Goal: Transaction & Acquisition: Download file/media

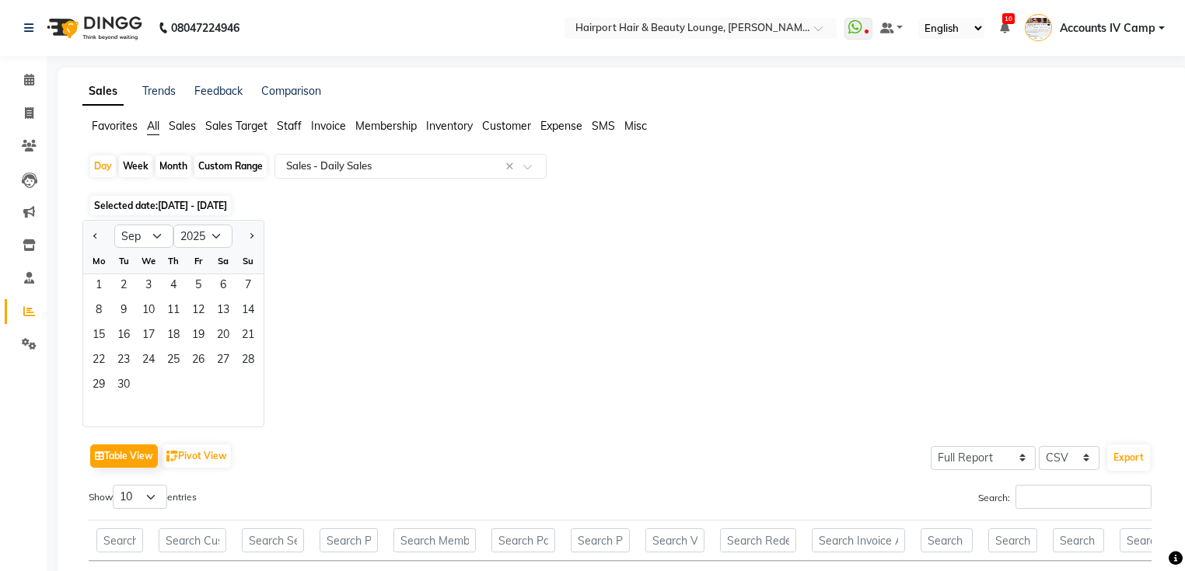
select select "9"
select select "2025"
select select "full_report"
select select "csv"
click at [124, 284] on span "2" at bounding box center [123, 286] width 25 height 25
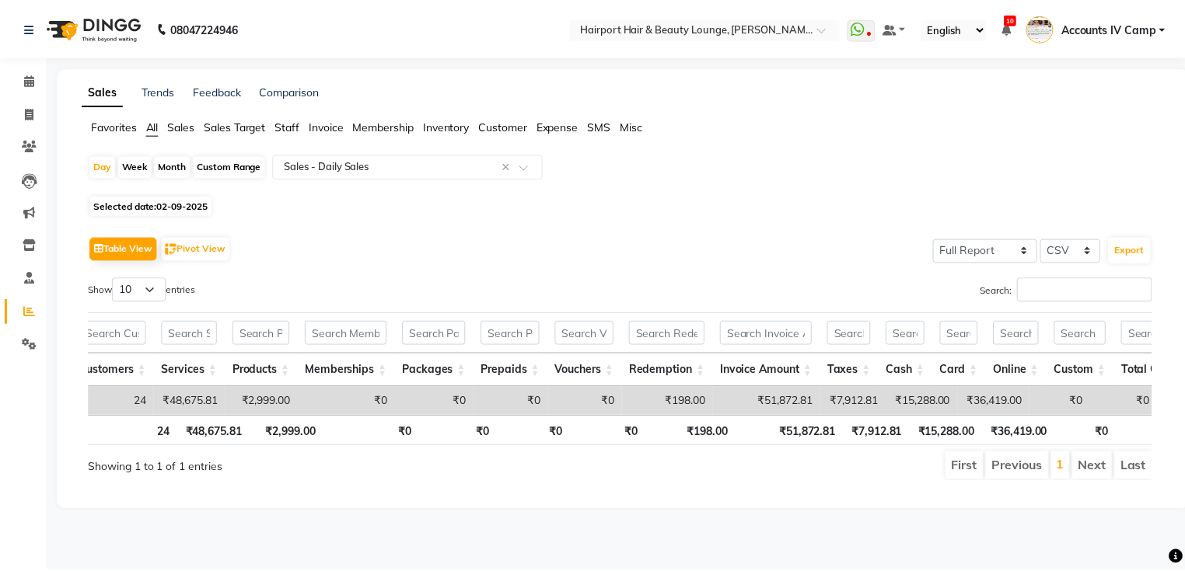
scroll to position [0, 120]
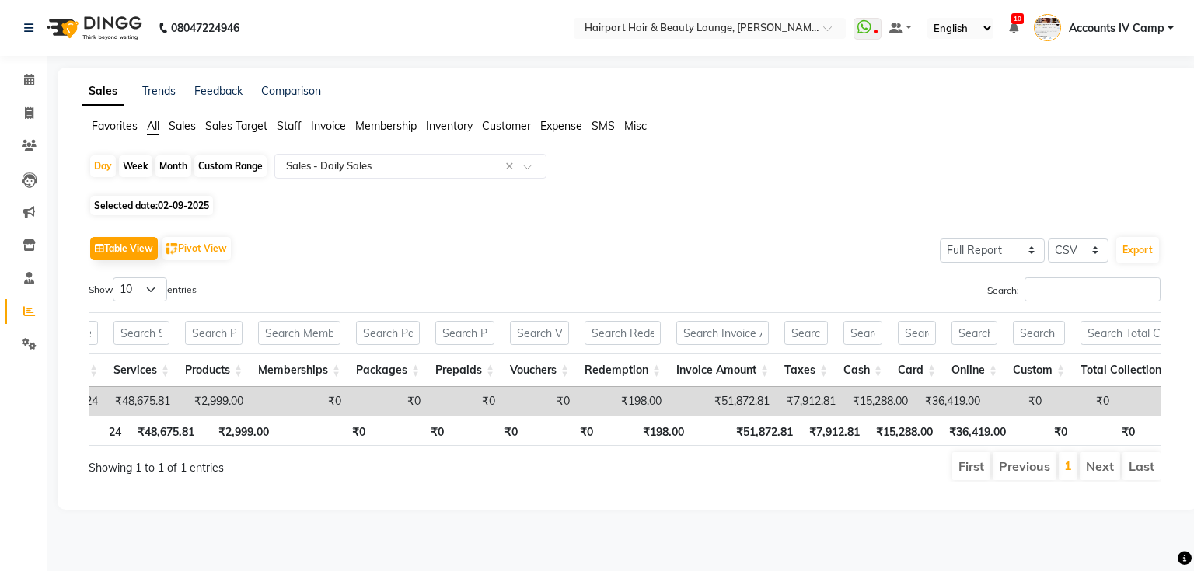
click at [176, 129] on span "Sales" at bounding box center [182, 126] width 27 height 14
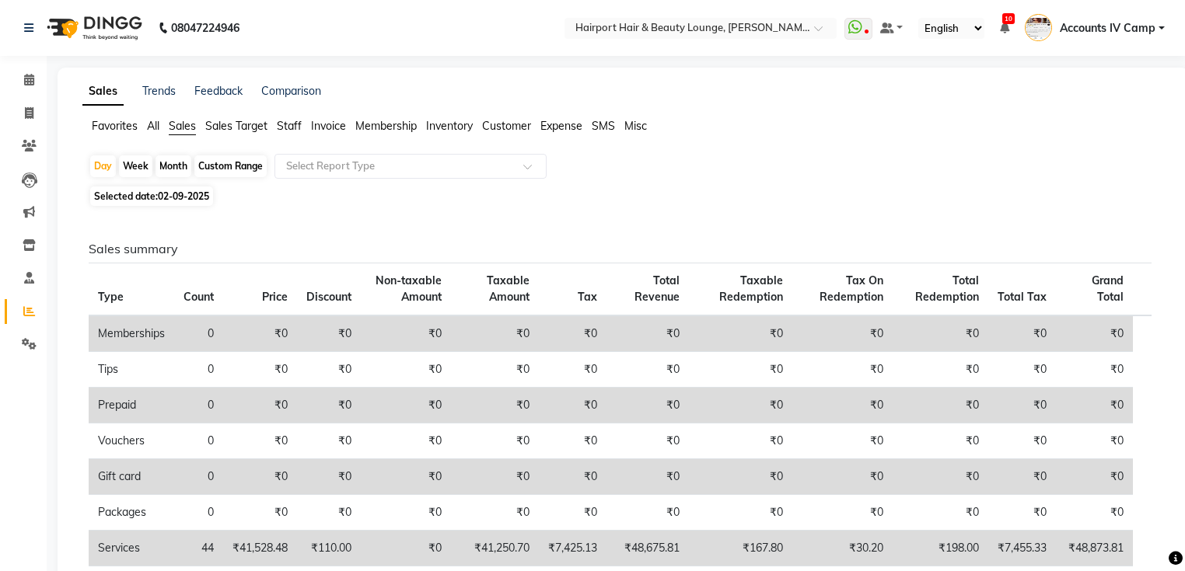
scroll to position [0, 0]
click at [147, 120] on span "All" at bounding box center [153, 126] width 12 height 14
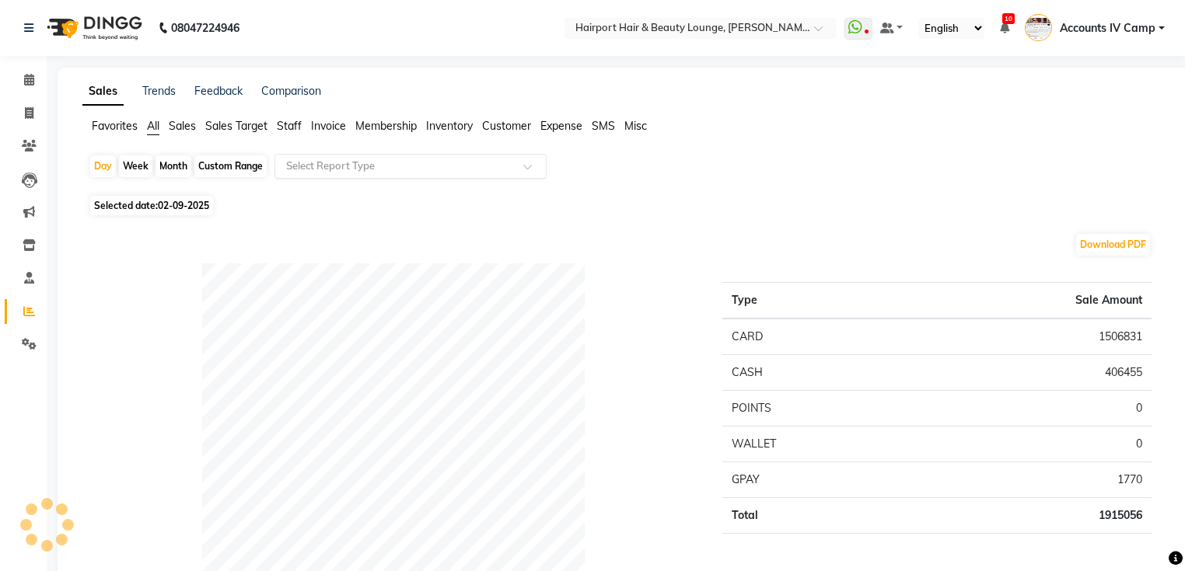
click at [307, 162] on input "text" at bounding box center [395, 167] width 224 height 16
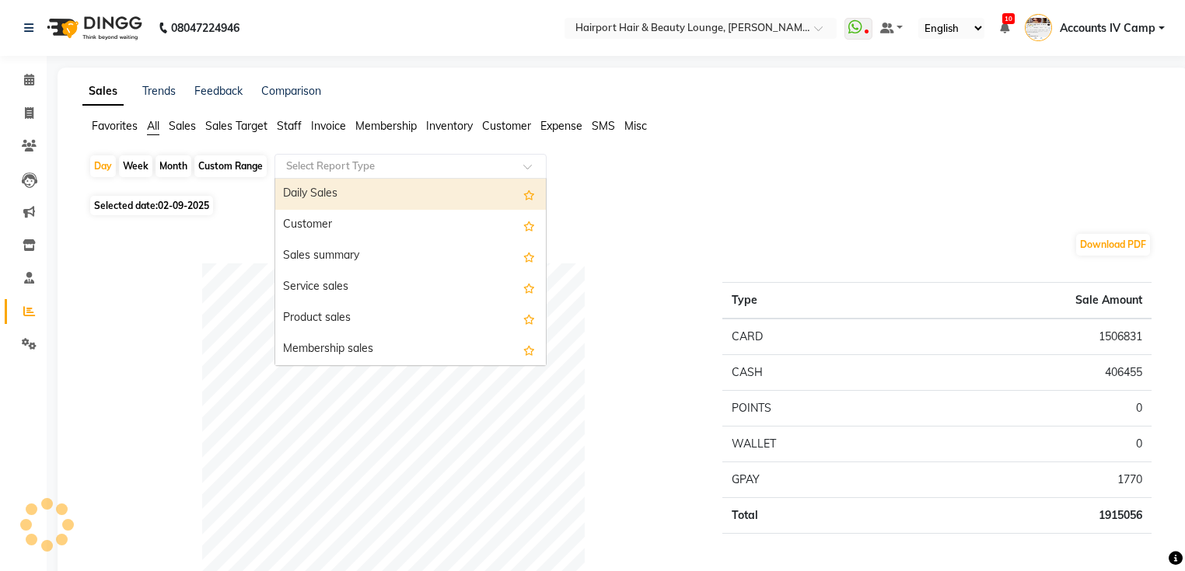
click at [303, 190] on div "Daily Sales" at bounding box center [410, 194] width 270 height 31
select select "full_report"
select select "csv"
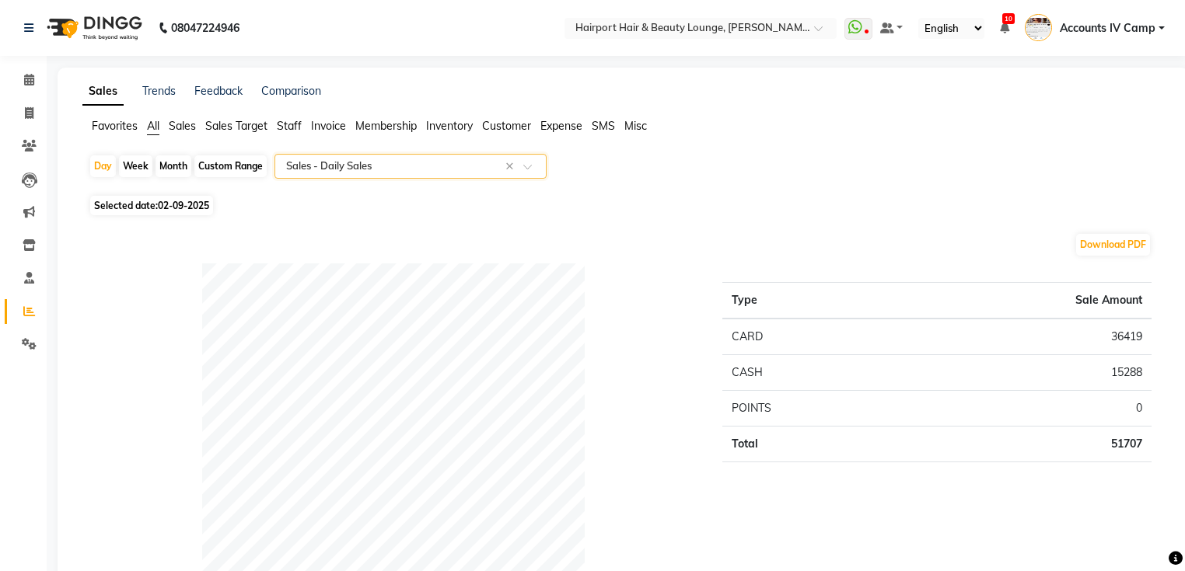
click at [359, 176] on div "Select Report Type × Sales - Daily Sales ×" at bounding box center [410, 166] width 272 height 25
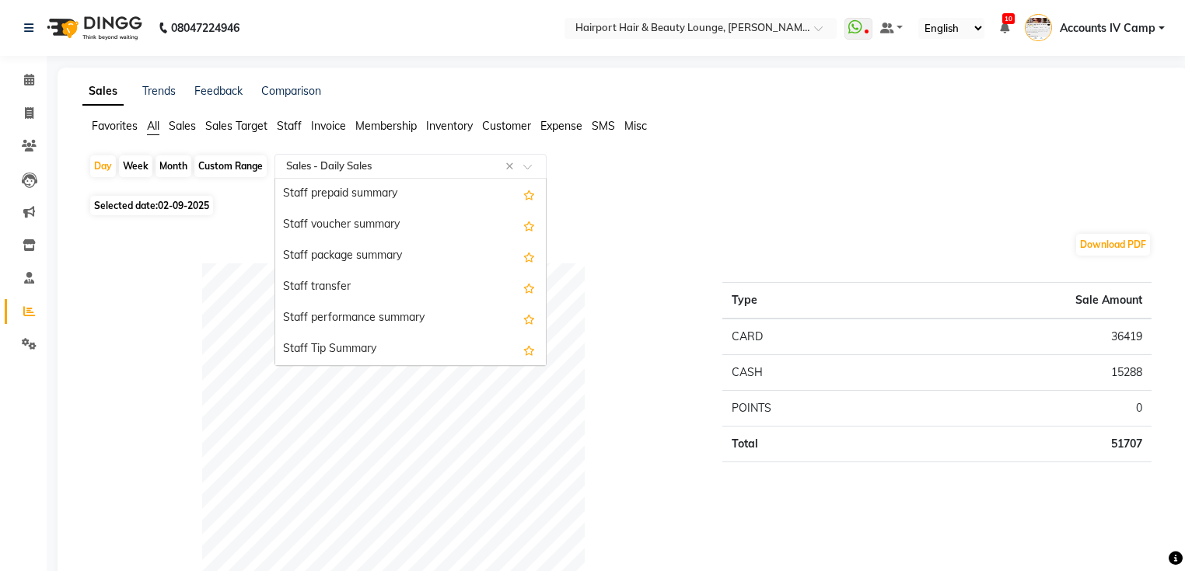
scroll to position [933, 0]
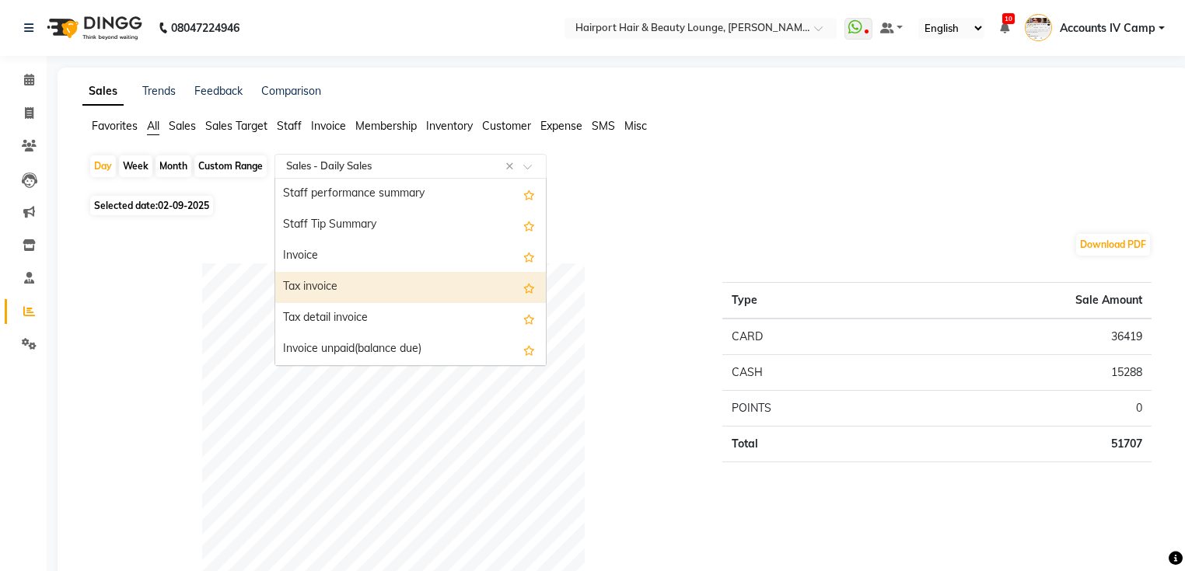
click at [333, 295] on div "Tax invoice" at bounding box center [410, 287] width 270 height 31
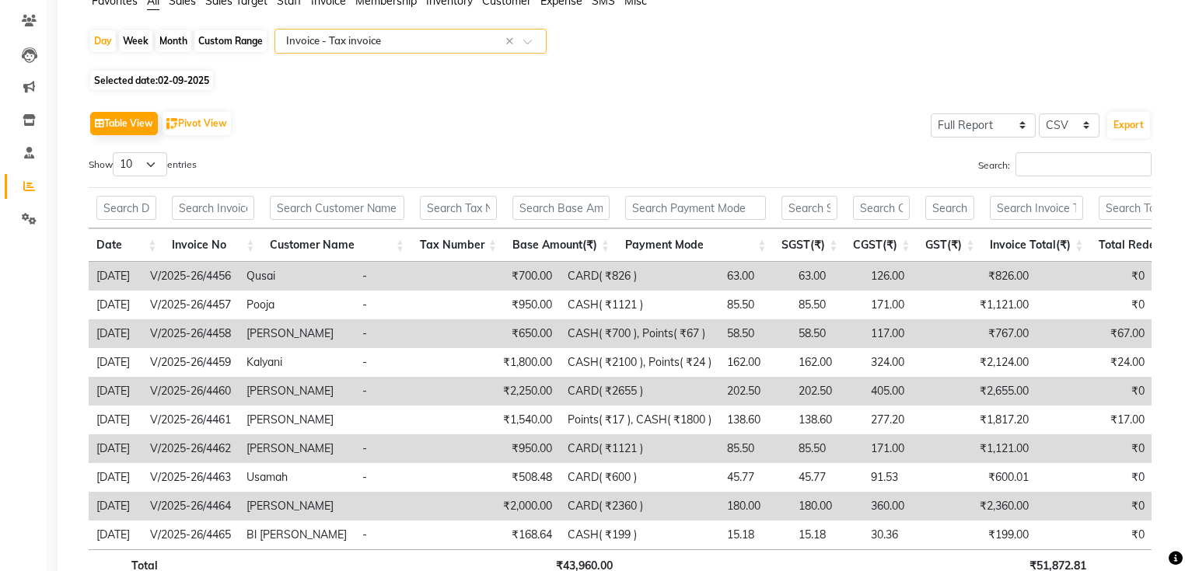
scroll to position [237, 0]
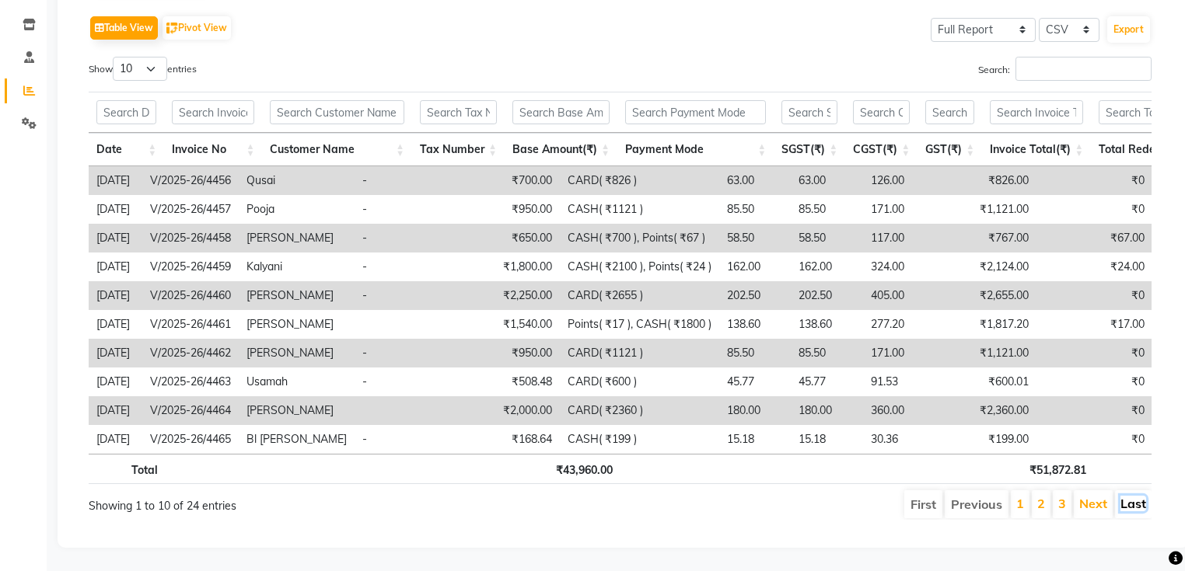
click at [1131, 497] on link "Last" at bounding box center [1133, 504] width 26 height 16
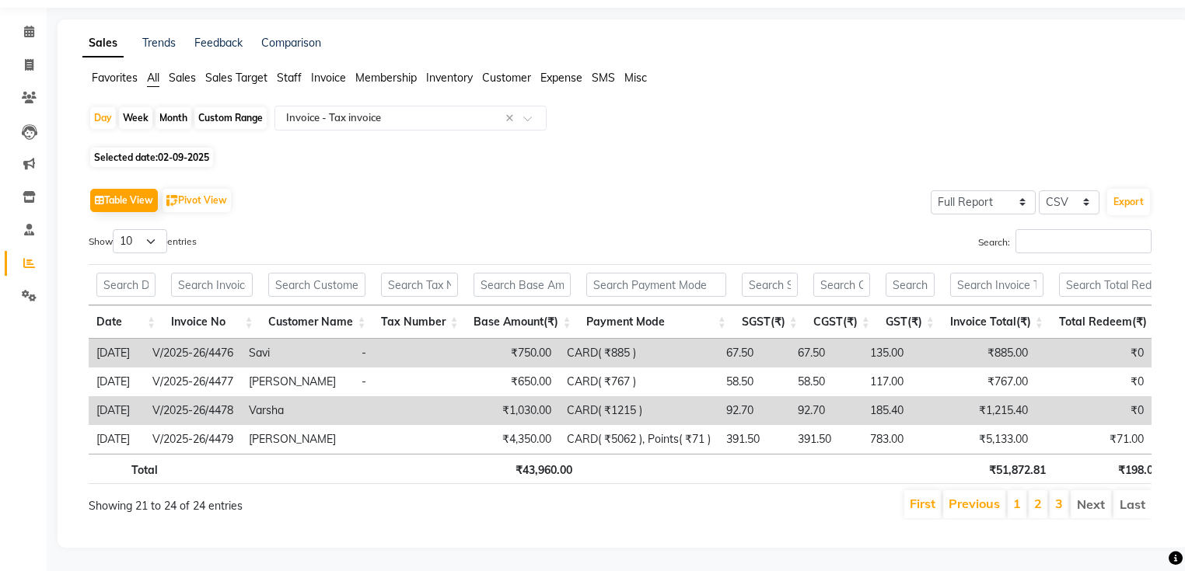
scroll to position [65, 0]
